Goal: Answer question/provide support

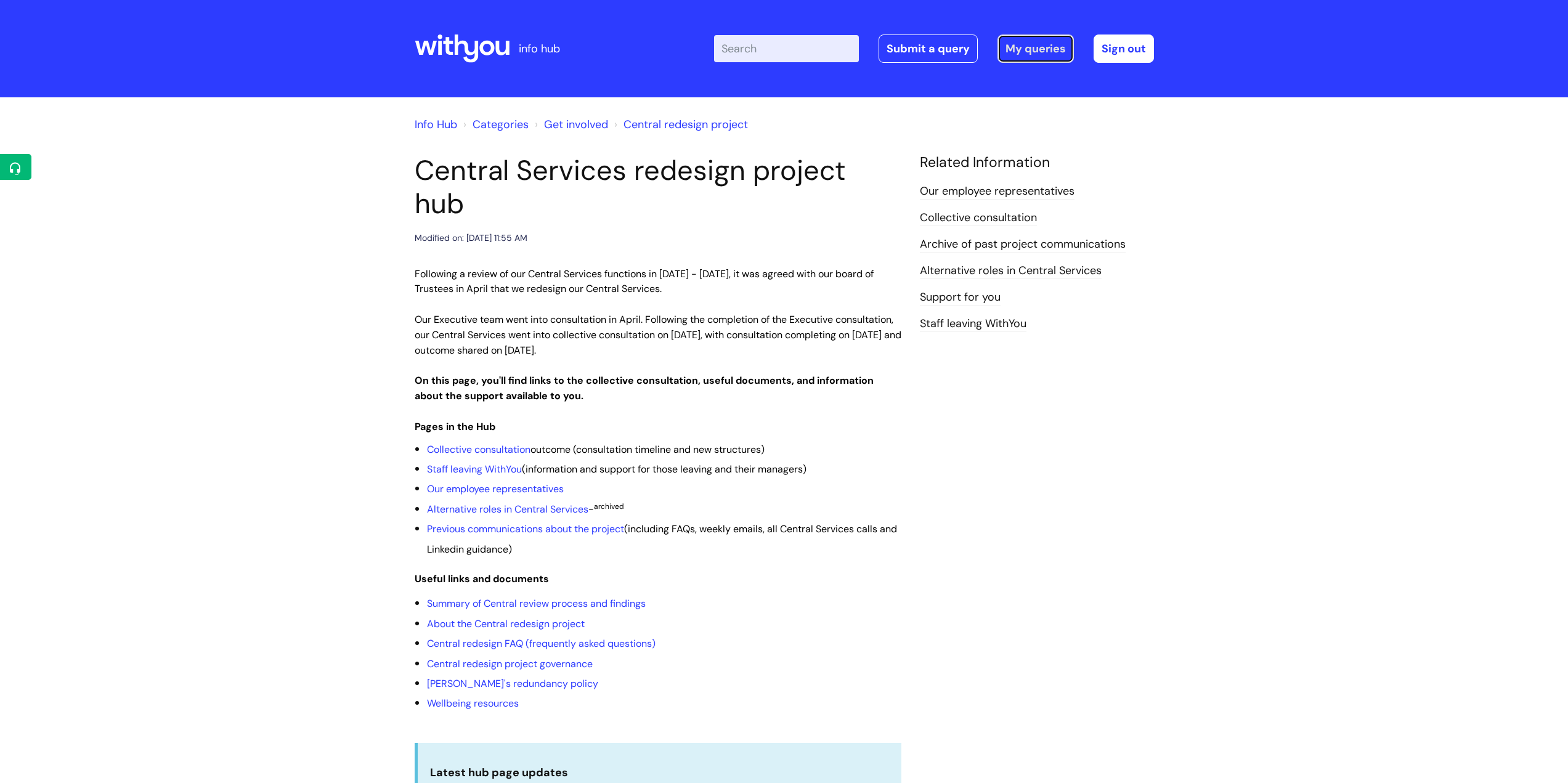
click at [1016, 39] on link "My queries" at bounding box center [1035, 49] width 76 height 28
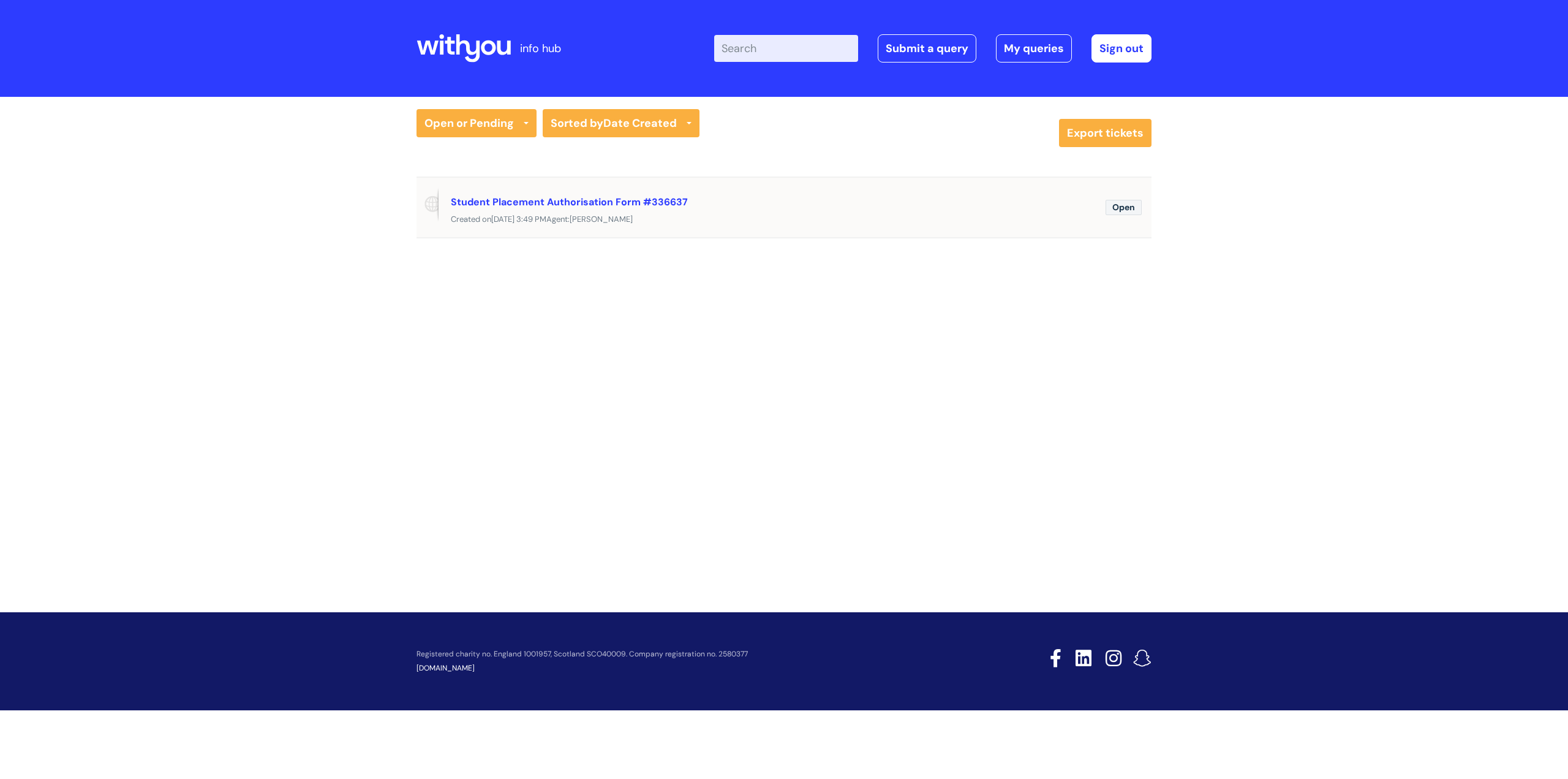
click at [1125, 209] on span "Open" at bounding box center [1124, 208] width 36 height 16
click at [1119, 205] on span "Open" at bounding box center [1124, 208] width 36 height 16
click at [650, 202] on link "Student Placement Authorisation Form #336637" at bounding box center [569, 201] width 237 height 13
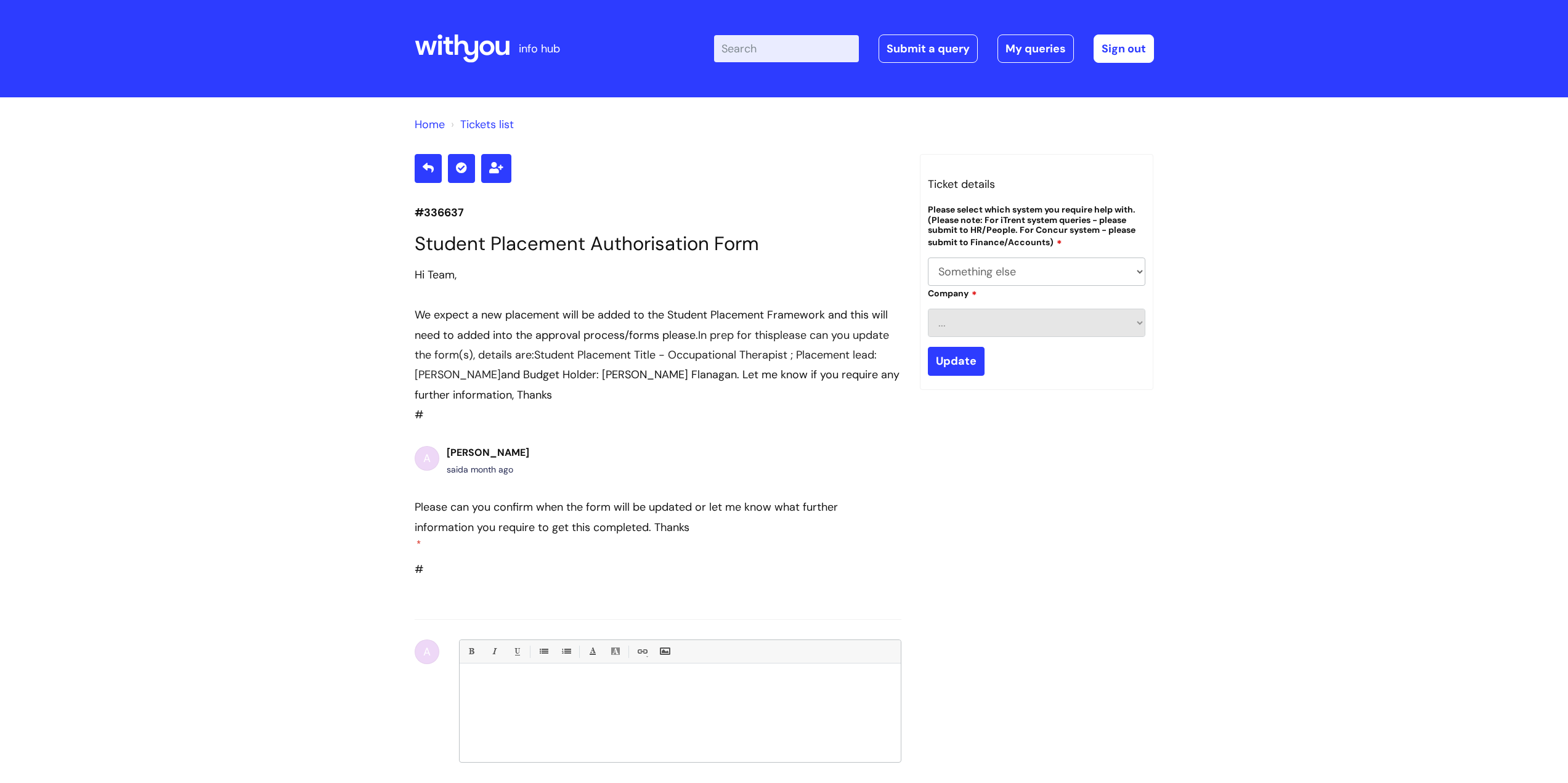
select select "Something else"
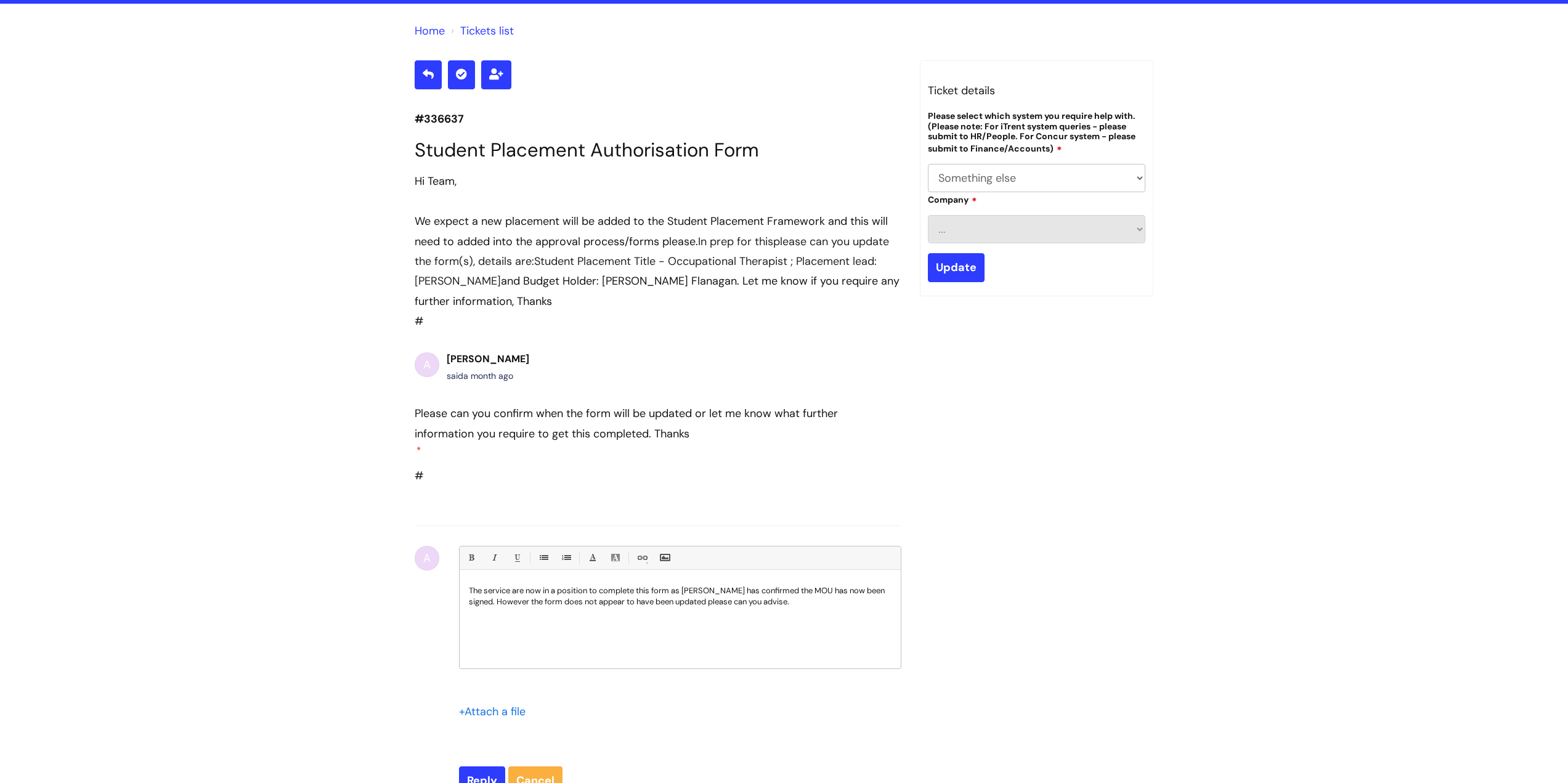
scroll to position [123, 0]
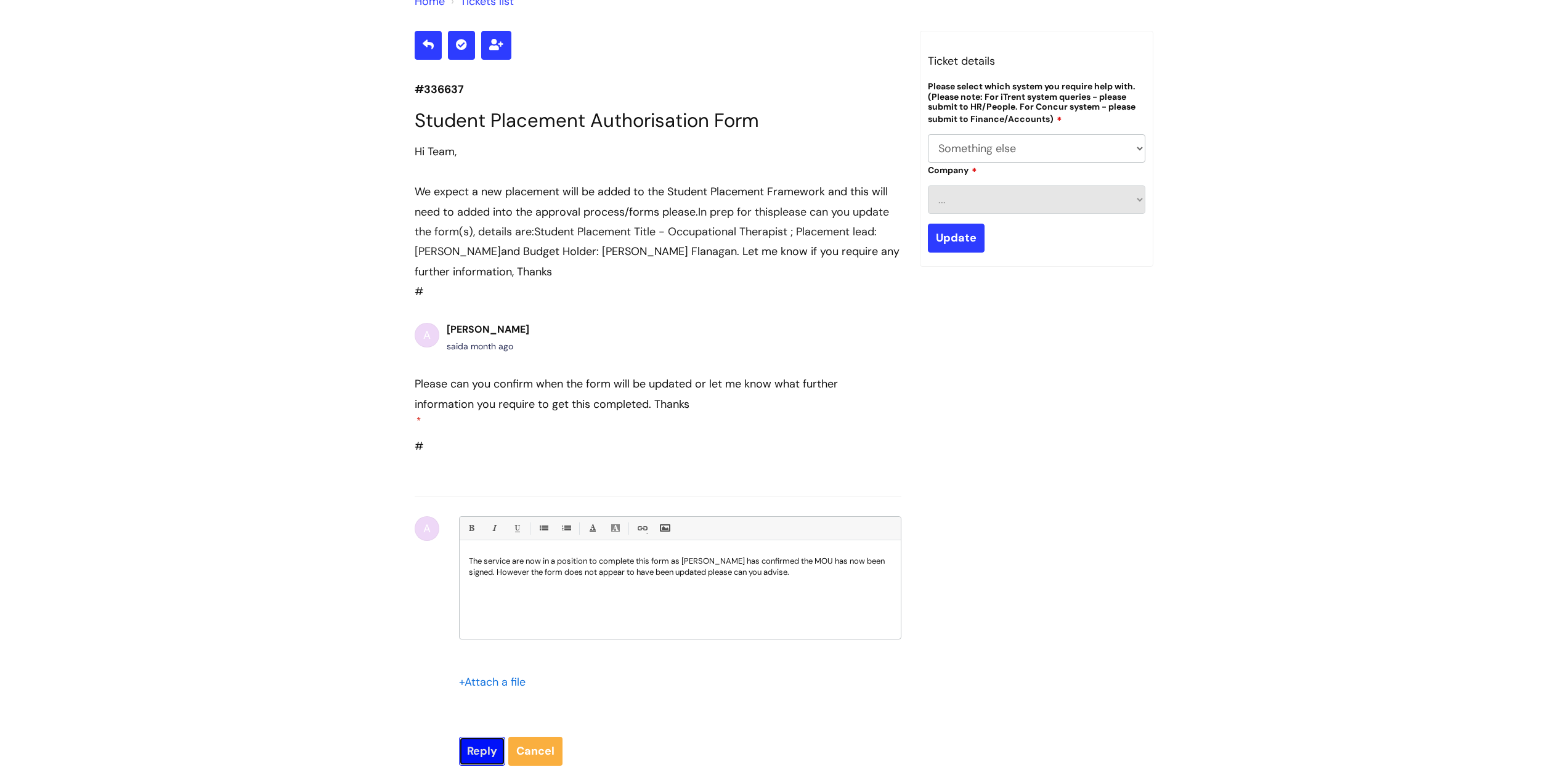
click at [488, 737] on input "Reply" at bounding box center [482, 751] width 46 height 28
type input "Please Wait..."
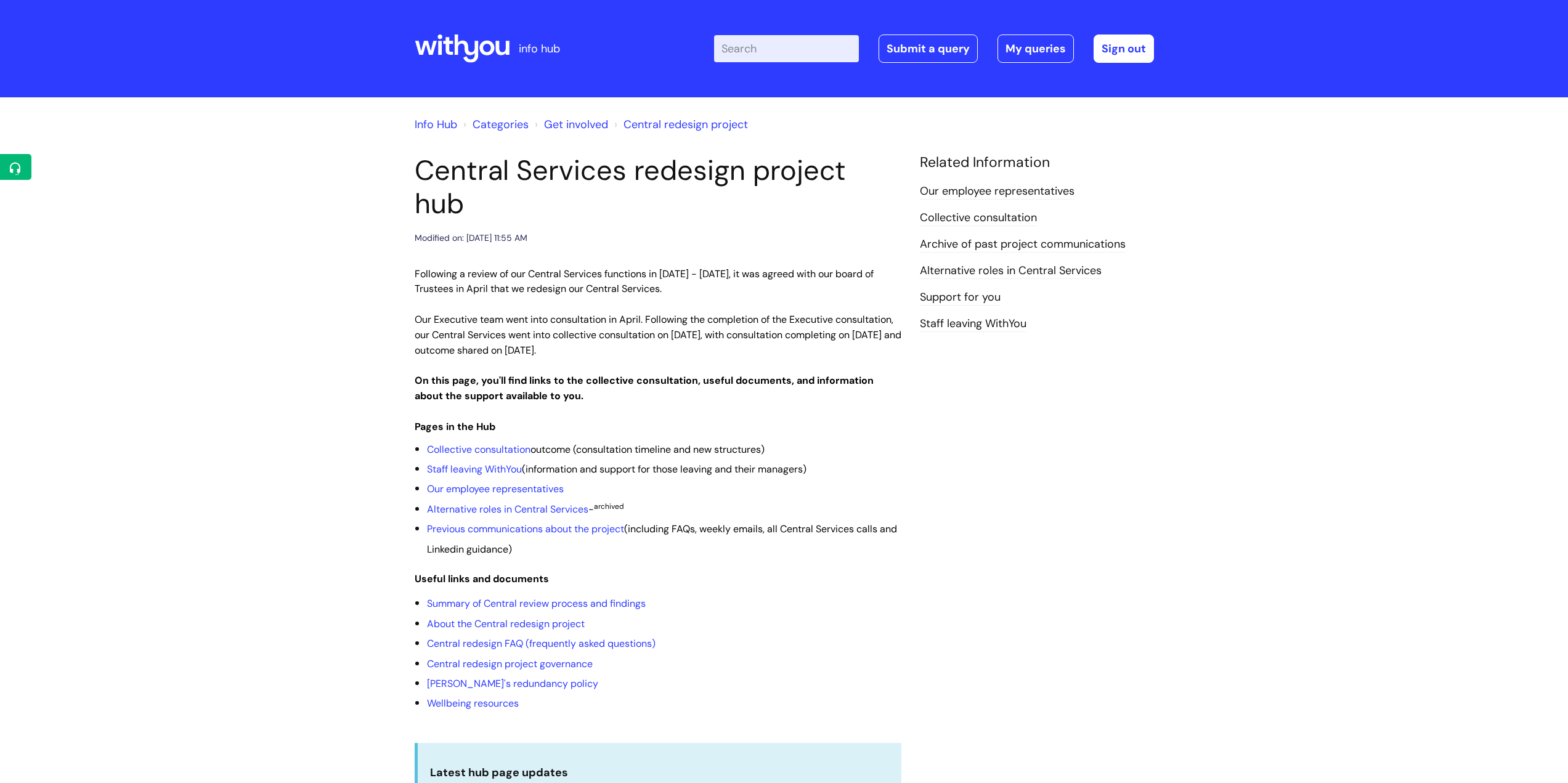
click at [836, 52] on input "Enter your search term here..." at bounding box center [787, 48] width 145 height 27
type input "studen"
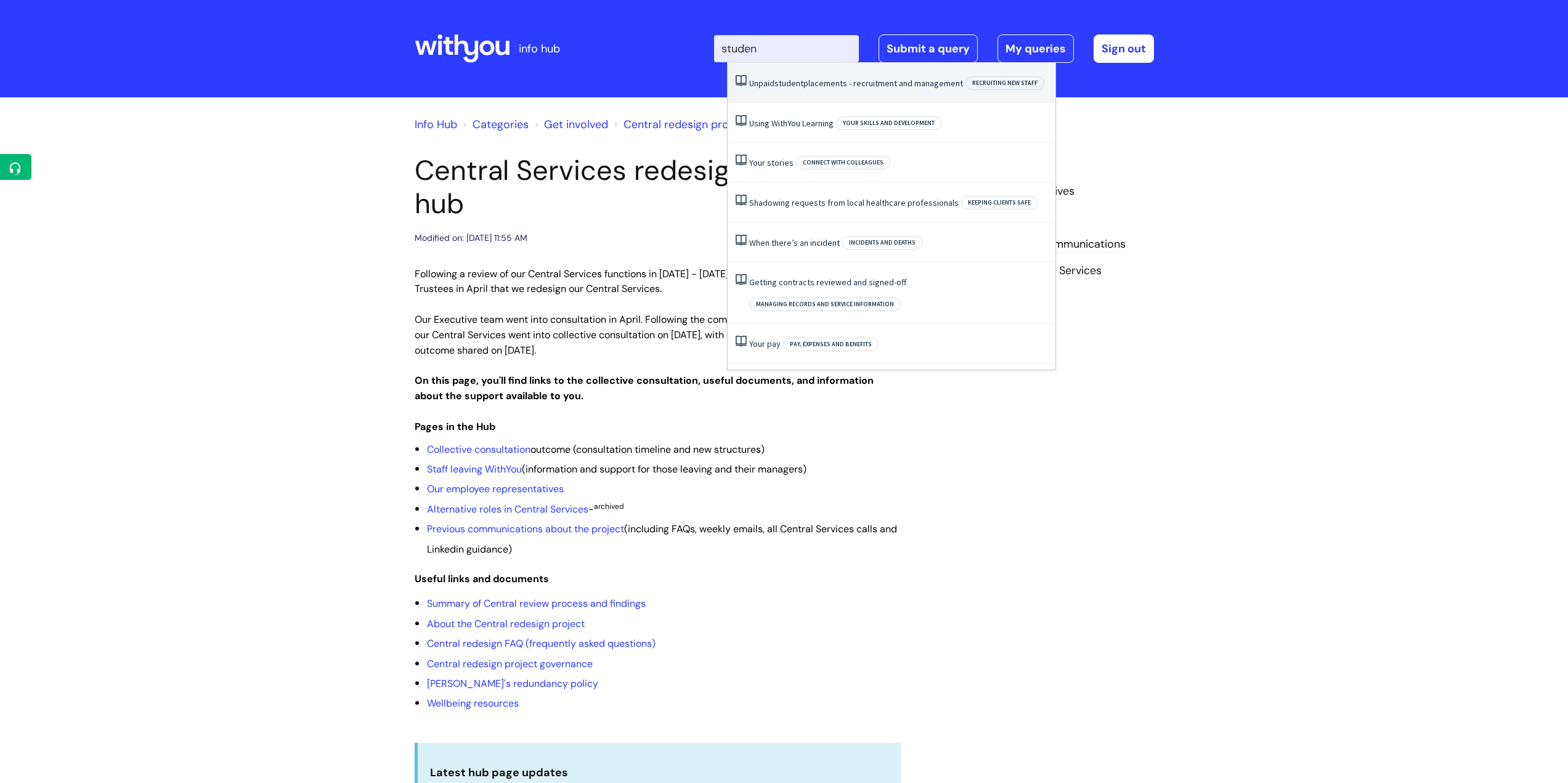
click at [858, 80] on link "Unpaid student placements - recruitment and management" at bounding box center [856, 83] width 214 height 11
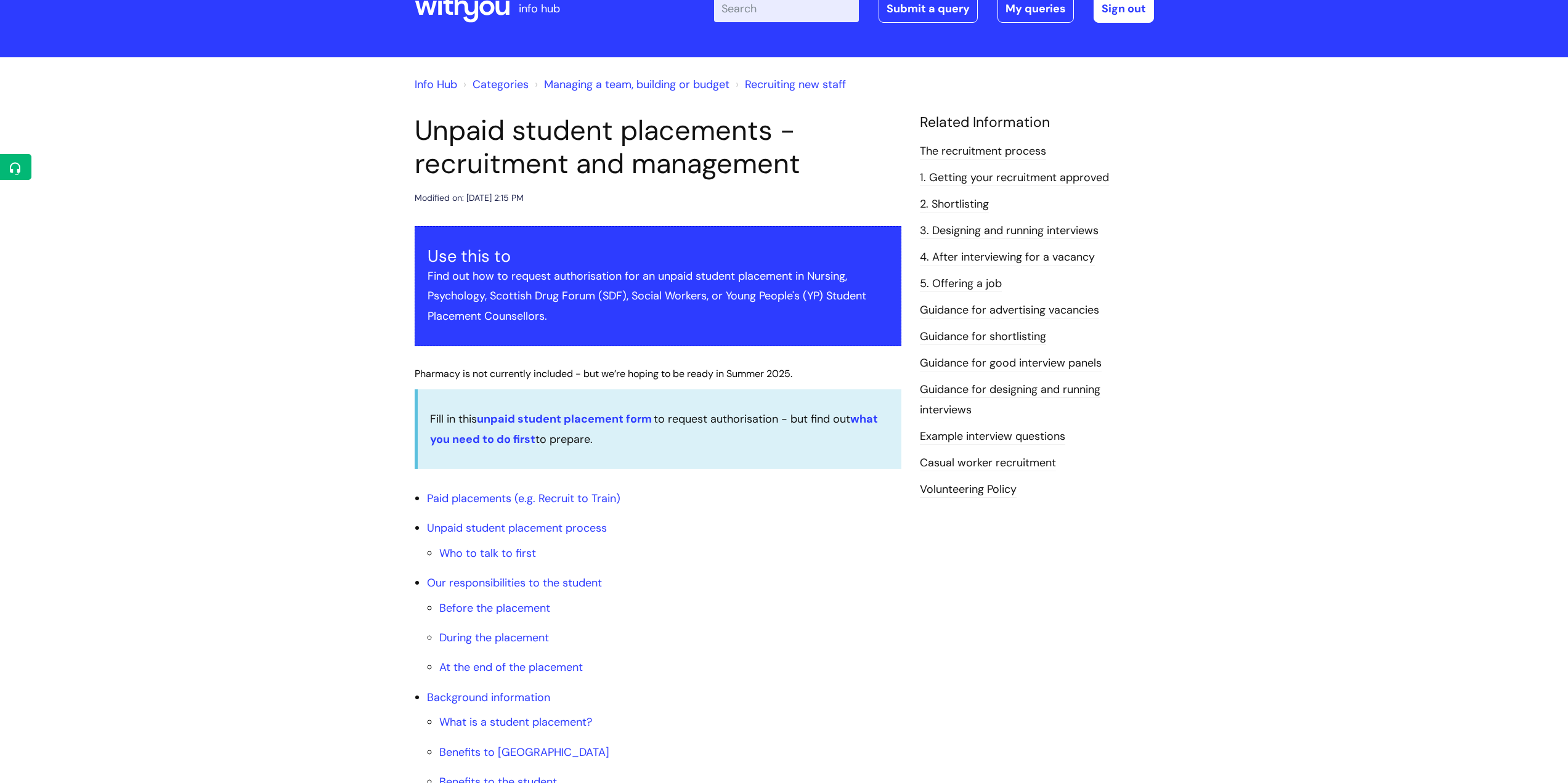
scroll to position [62, 0]
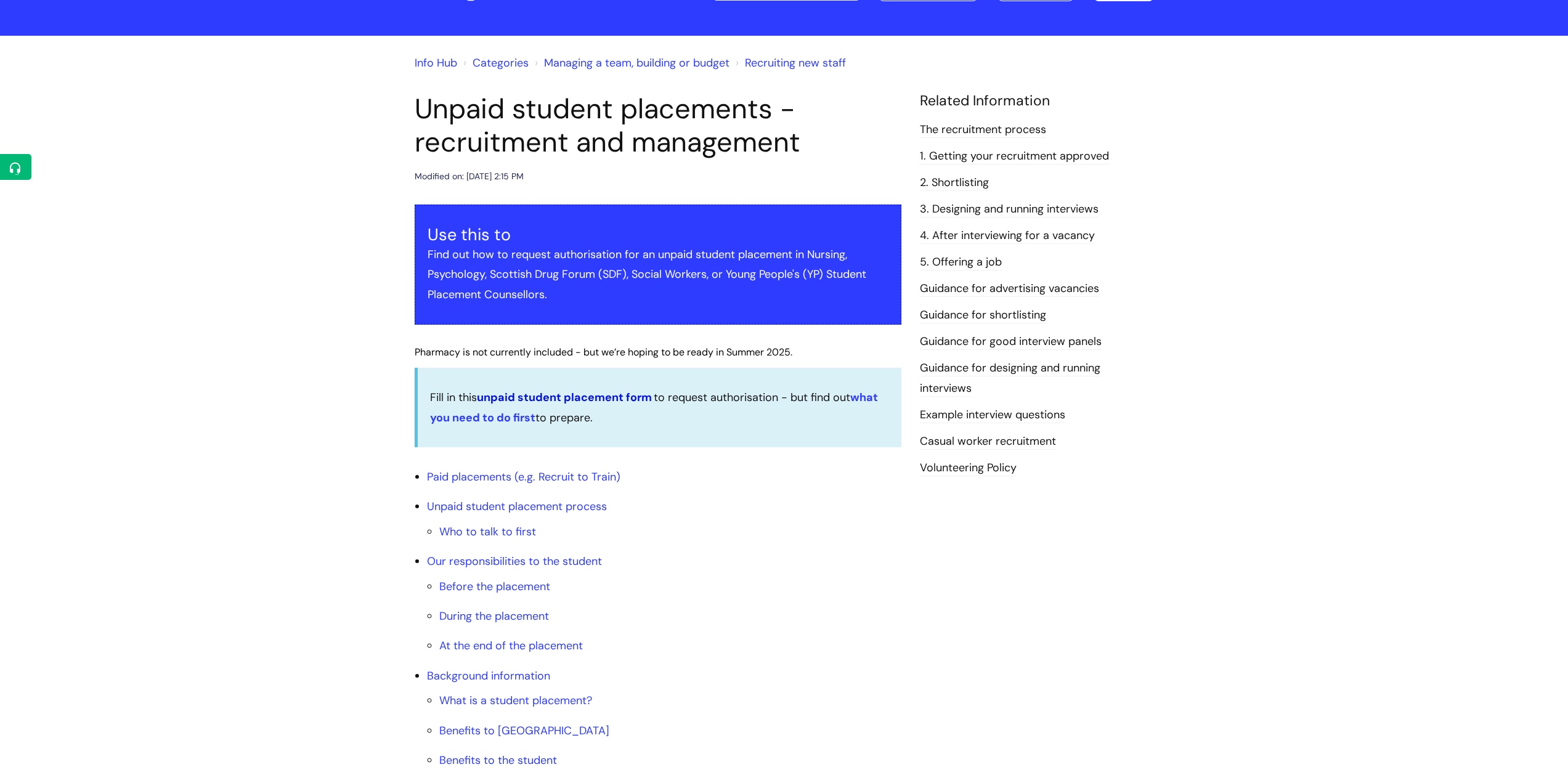
click at [586, 395] on link "unpaid student placement form" at bounding box center [564, 397] width 175 height 15
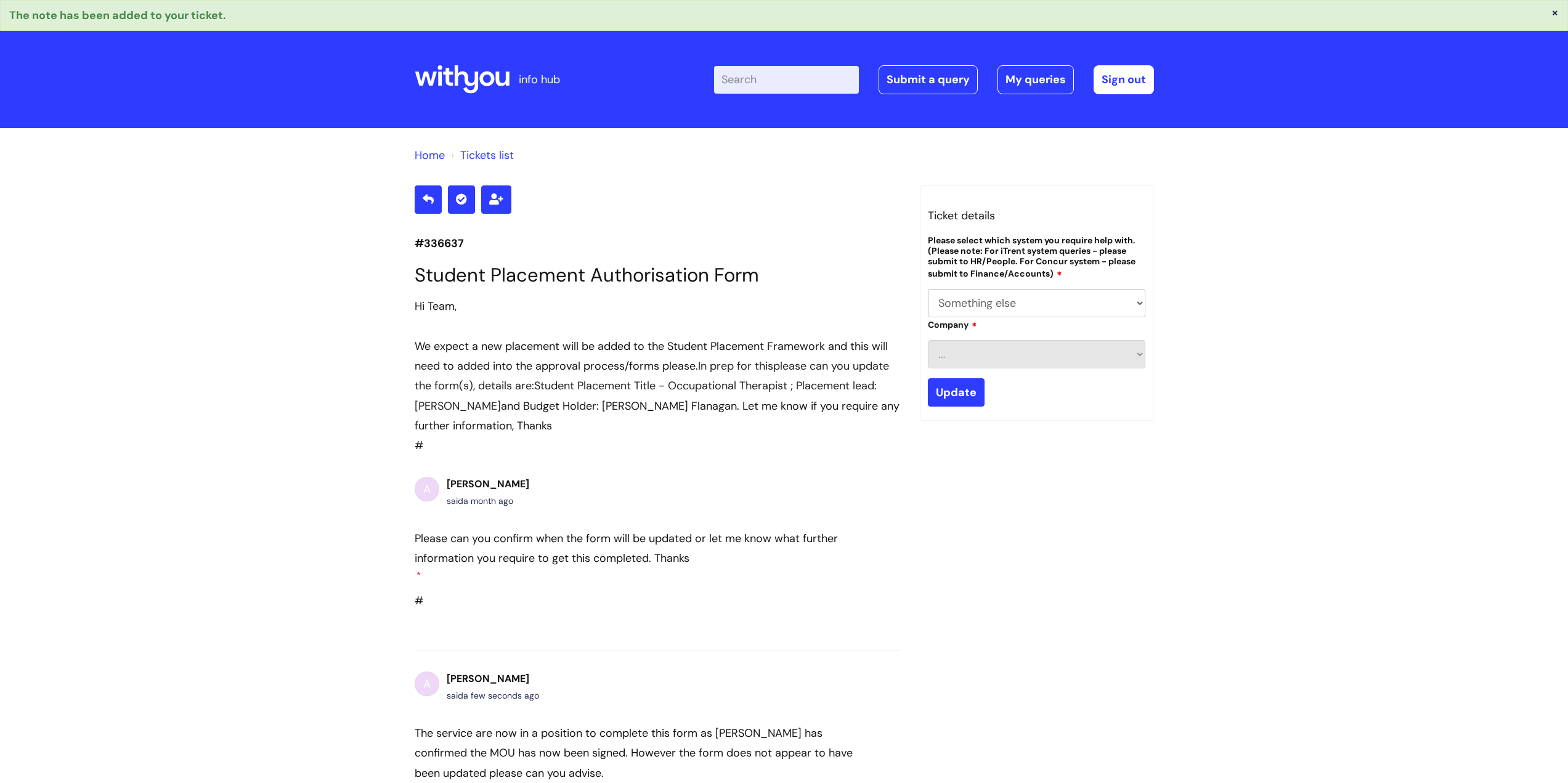
select select "Something else"
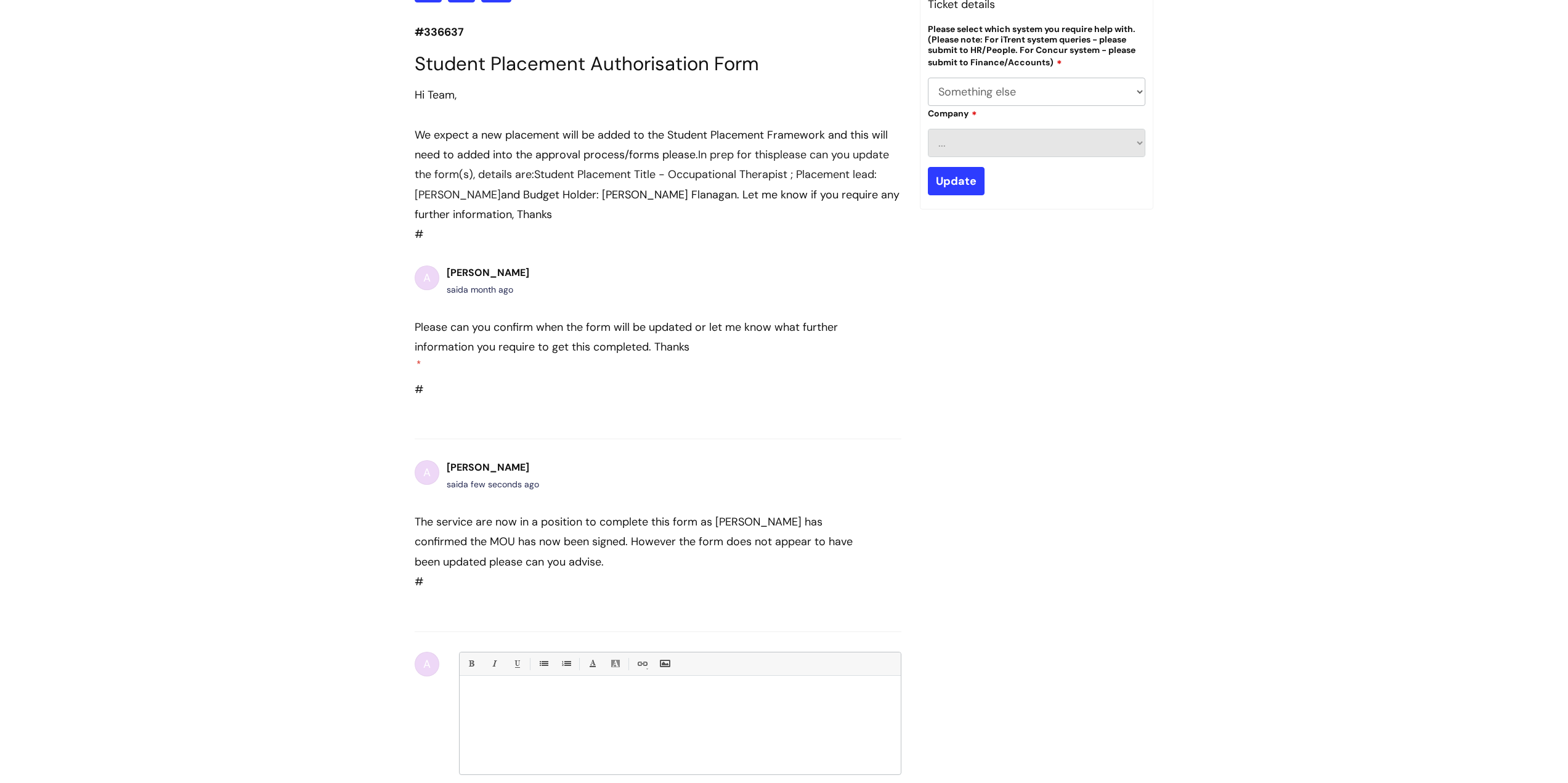
scroll to position [208, 0]
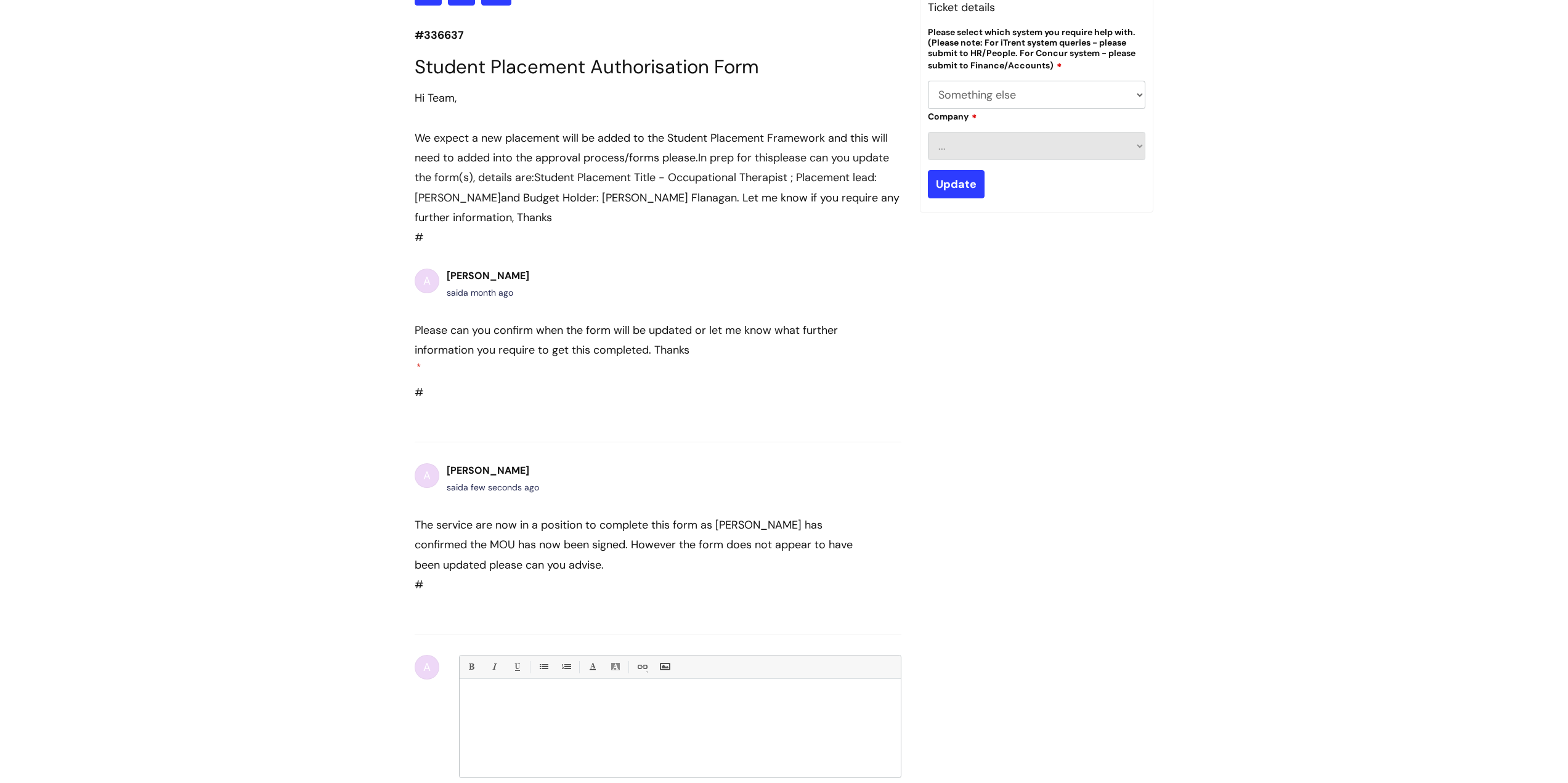
click at [503, 724] on div at bounding box center [679, 731] width 441 height 93
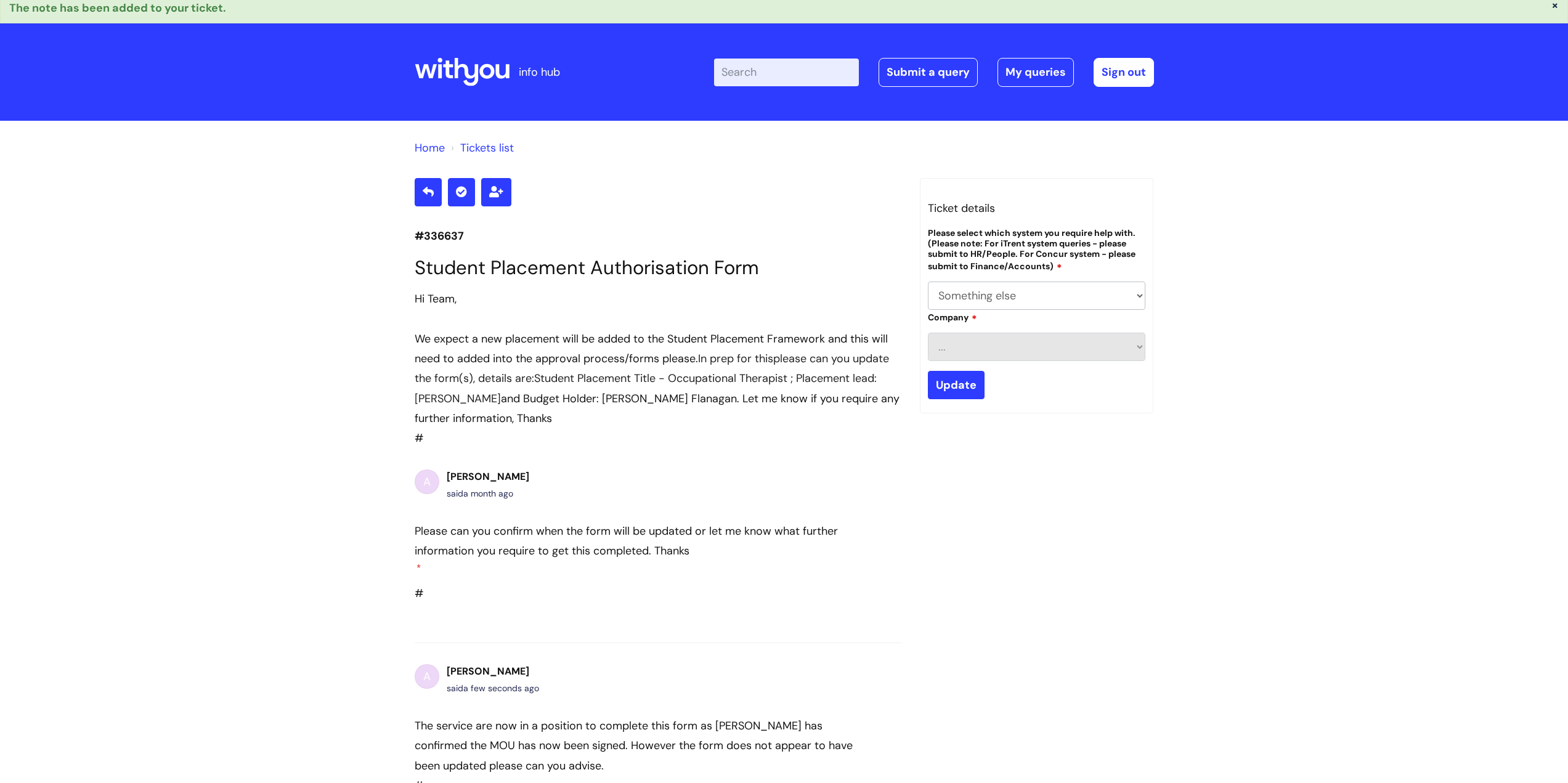
scroll to position [0, 0]
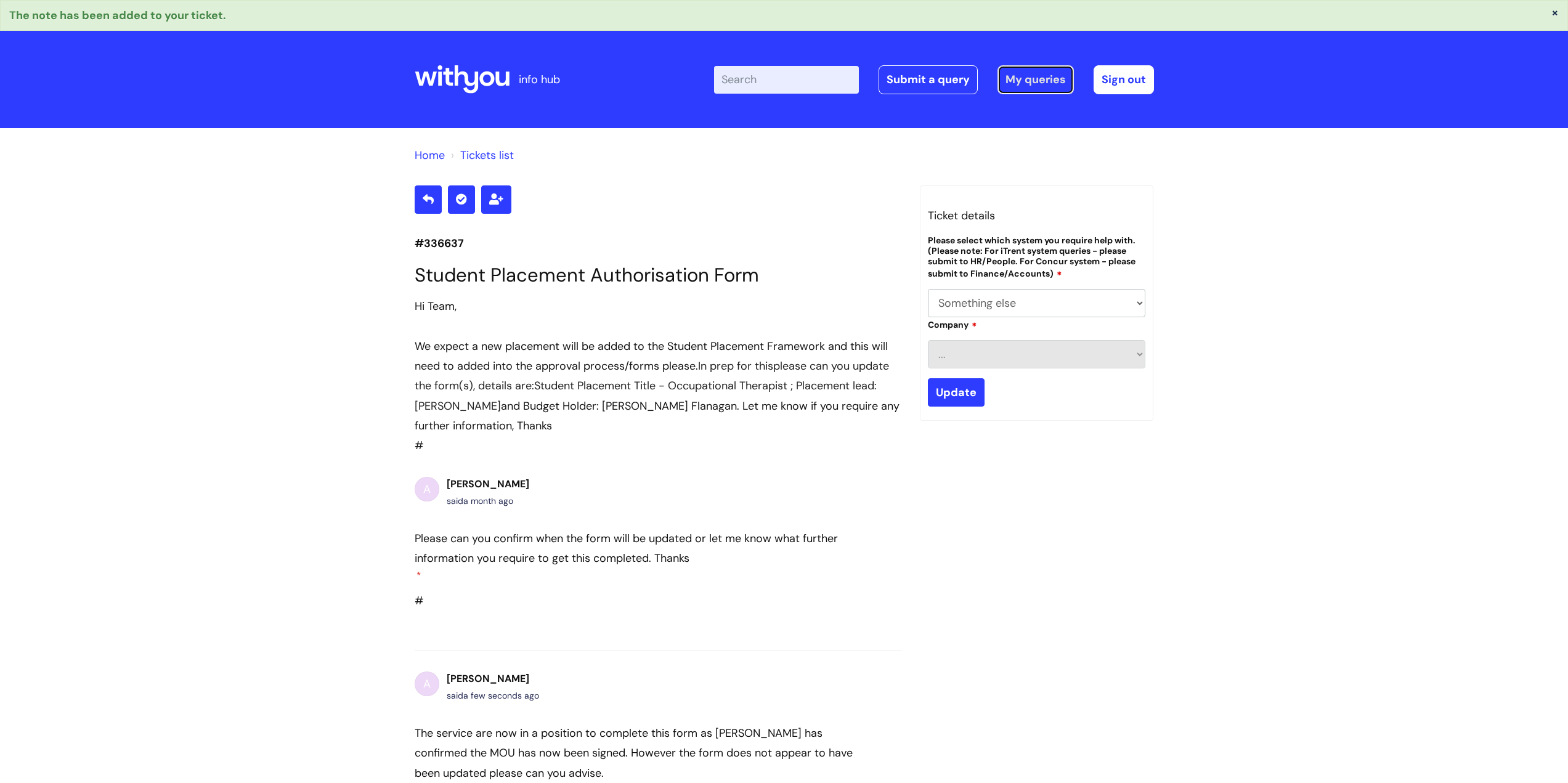
click at [1037, 84] on link "My queries" at bounding box center [1035, 79] width 76 height 28
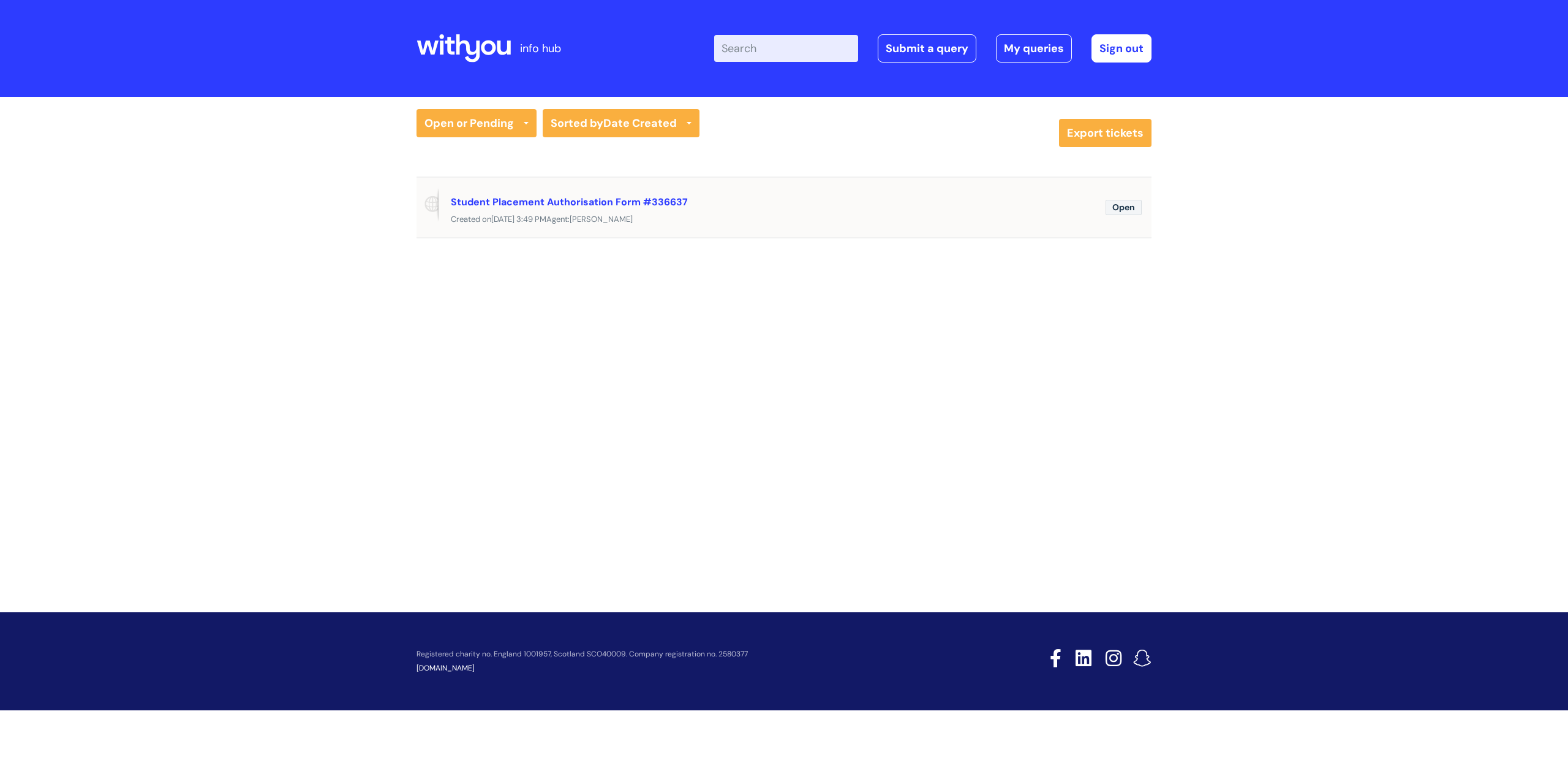
click at [1133, 208] on span "Open" at bounding box center [1124, 208] width 36 height 16
click at [609, 199] on link "Student Placement Authorisation Form #336637" at bounding box center [569, 201] width 237 height 13
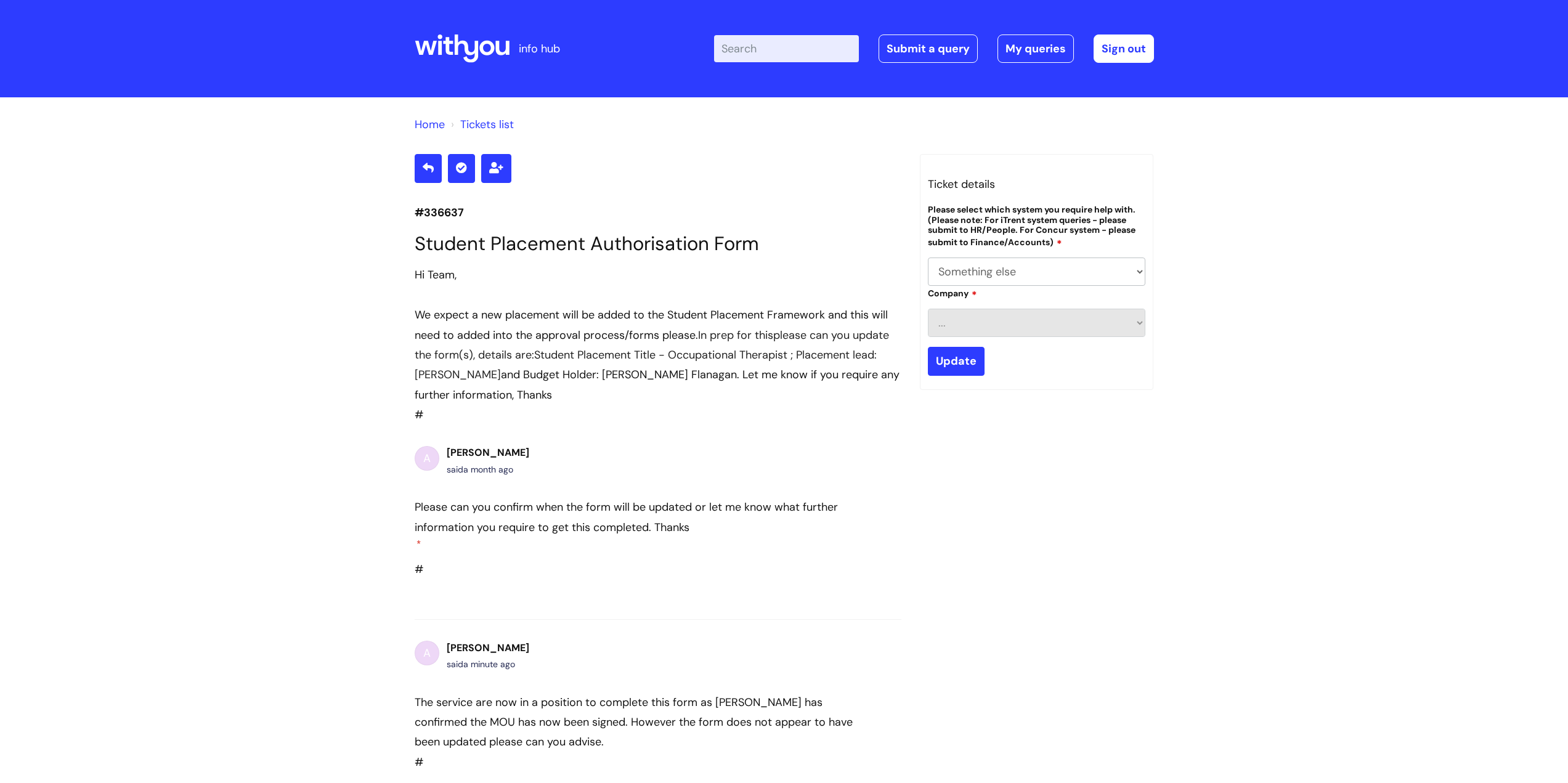
select select "Something else"
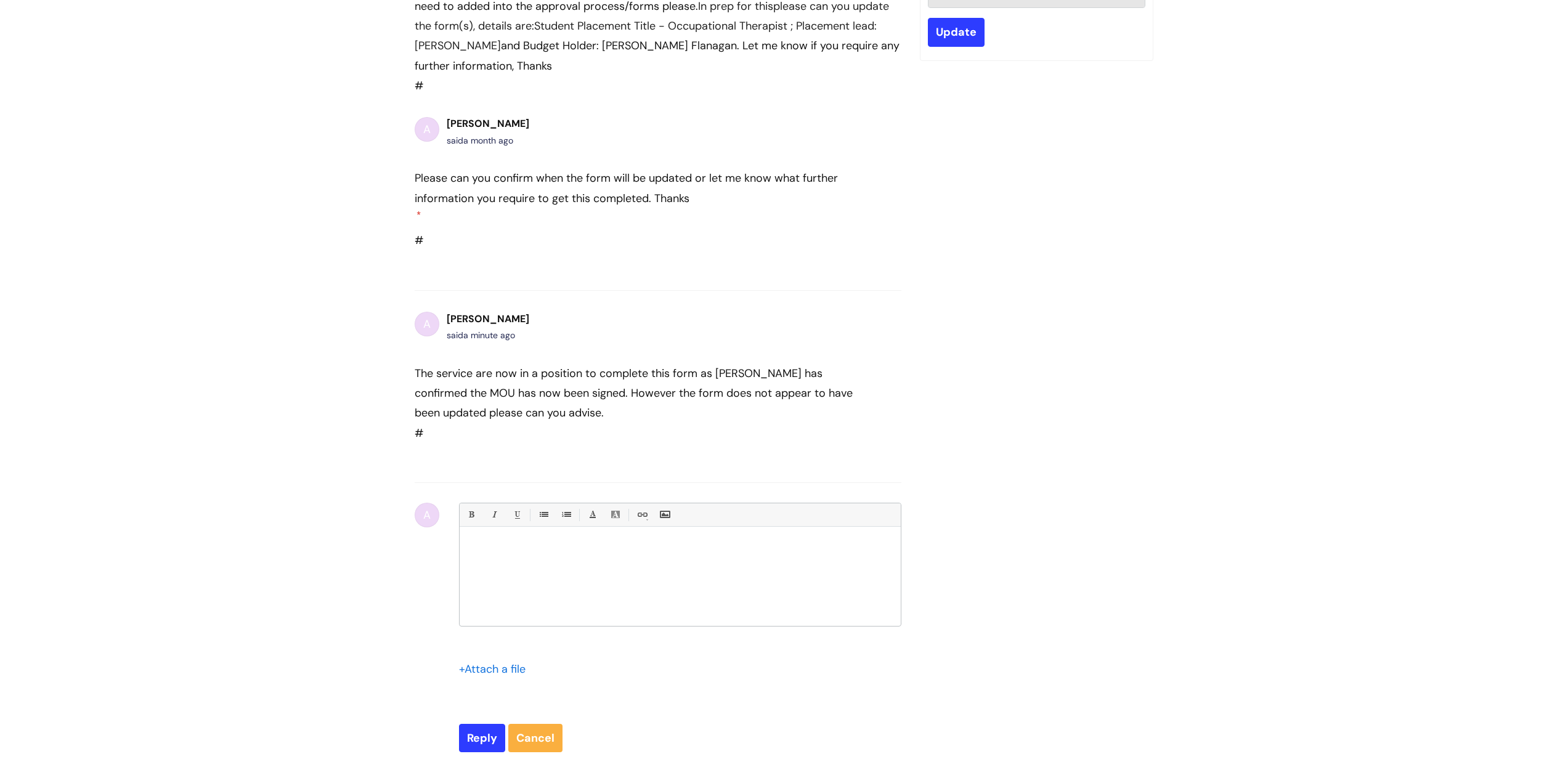
scroll to position [300, 0]
